Goal: Navigation & Orientation: Find specific page/section

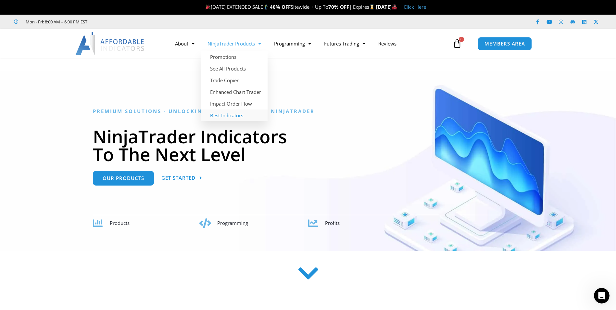
click at [237, 115] on link "Best Indicators" at bounding box center [234, 115] width 67 height 12
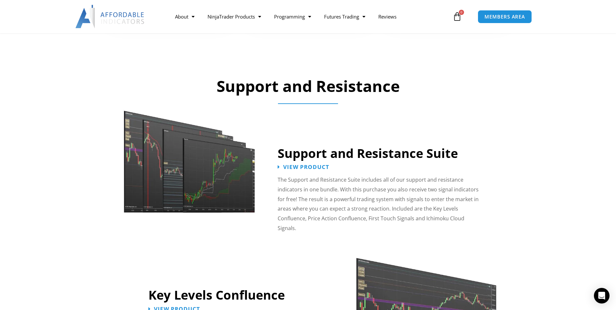
scroll to position [422, 0]
